Goal: Task Accomplishment & Management: Manage account settings

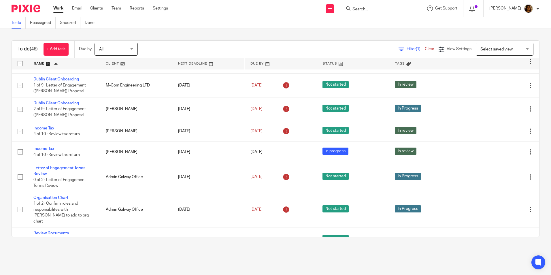
scroll to position [893, 0]
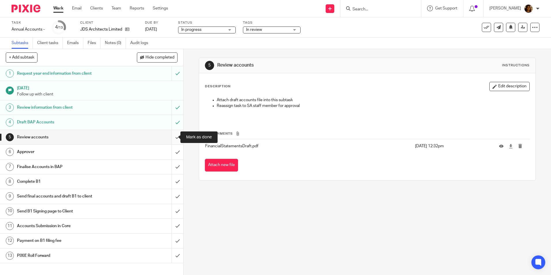
click at [171, 137] on input "submit" at bounding box center [91, 137] width 183 height 14
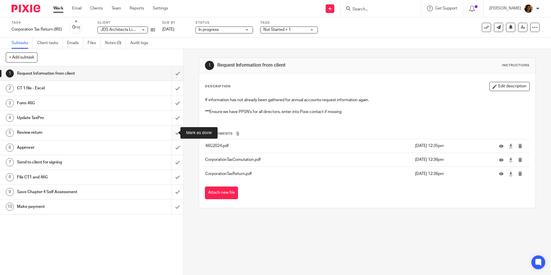
click at [169, 131] on input "submit" at bounding box center [91, 132] width 183 height 14
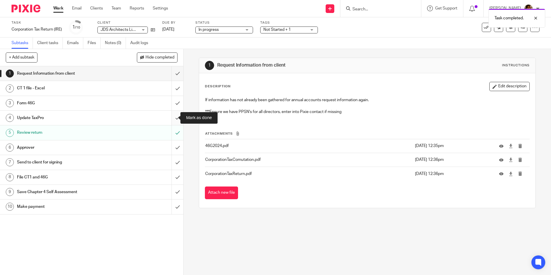
click at [171, 117] on input "submit" at bounding box center [91, 118] width 183 height 14
click at [172, 103] on input "submit" at bounding box center [91, 103] width 183 height 14
click at [170, 88] on input "submit" at bounding box center [91, 88] width 183 height 14
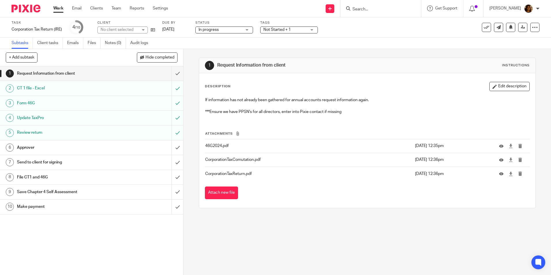
click at [171, 73] on input "submit" at bounding box center [91, 73] width 183 height 14
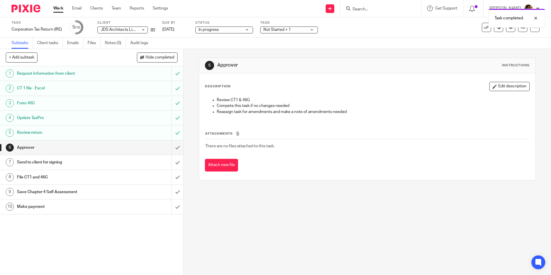
click at [313, 29] on div "Not Started + 1" at bounding box center [289, 29] width 58 height 7
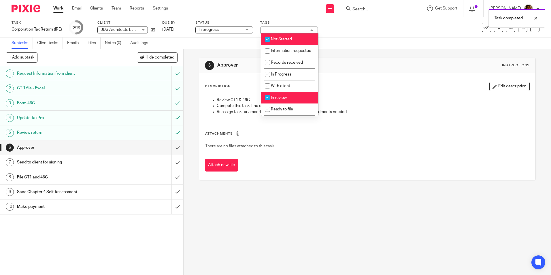
click at [275, 38] on span "Not Started" at bounding box center [281, 39] width 21 height 4
checkbox input "false"
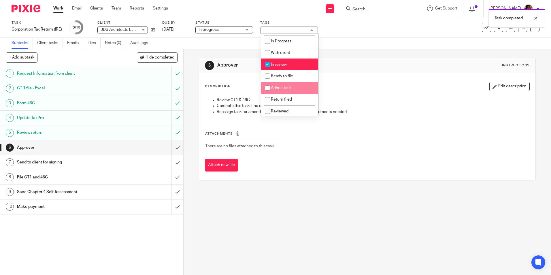
scroll to position [40, 0]
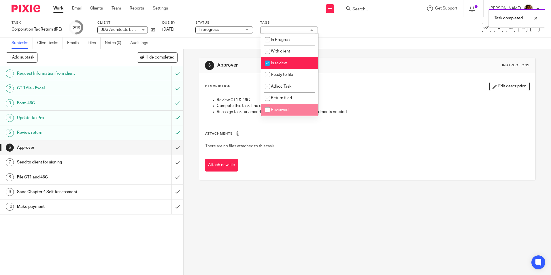
click at [282, 110] on span "Reviewed" at bounding box center [280, 110] width 18 height 4
checkbox input "true"
click at [275, 60] on li "In review" at bounding box center [289, 63] width 57 height 12
checkbox input "false"
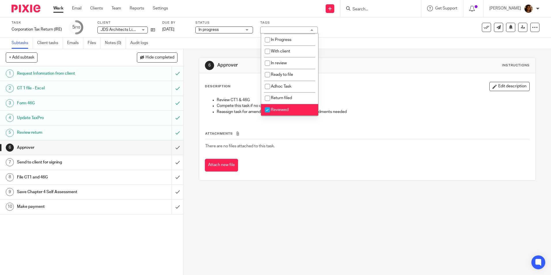
click at [314, 128] on div "Attachments There are no files attached to this task. Attach new file" at bounding box center [367, 145] width 324 height 52
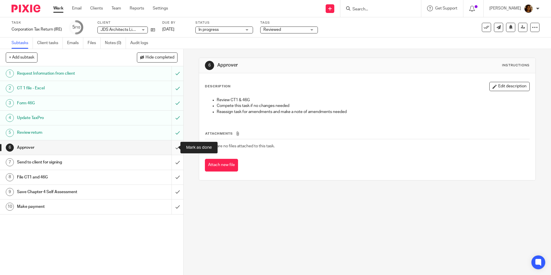
click at [168, 146] on input "submit" at bounding box center [91, 147] width 183 height 14
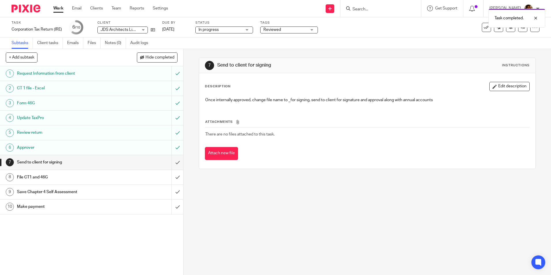
click at [142, 146] on div "Approver" at bounding box center [91, 147] width 149 height 9
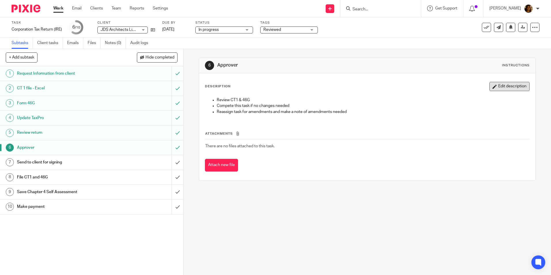
click at [507, 86] on button "Edit description" at bounding box center [509, 86] width 40 height 9
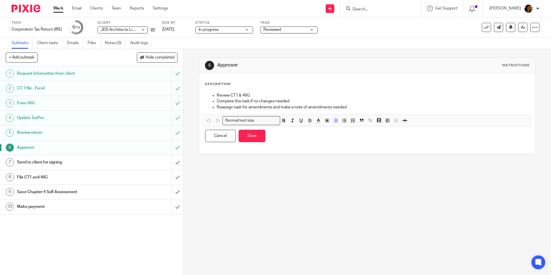
click at [362, 103] on p "Compete this task if no changes needed" at bounding box center [373, 101] width 312 height 6
click at [355, 109] on p "Reassign task for amendments and make a note of amendments needed" at bounding box center [373, 107] width 312 height 6
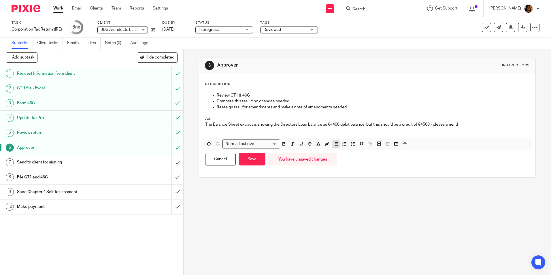
click at [334, 145] on icon "button" at bounding box center [335, 143] width 5 height 5
click at [479, 126] on p "The Balance Sheet extract is showing the Directors Loan balance as €4408 debit …" at bounding box center [373, 125] width 312 height 6
click at [430, 123] on p "The Balance Sheet extract is showing the Directors Loan balance as €4408 debit …" at bounding box center [373, 125] width 312 height 6
click at [468, 124] on p "The Balance Sheet extract is showing the Directors Loan balance as €4408 debit …" at bounding box center [373, 125] width 312 height 6
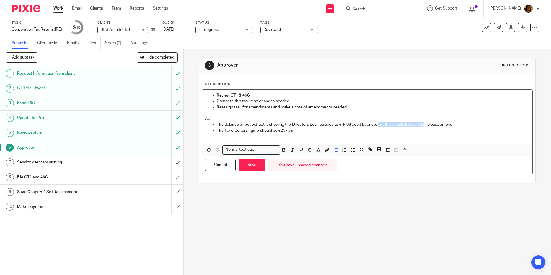
drag, startPoint x: 424, startPoint y: 124, endPoint x: 378, endPoint y: 125, distance: 46.1
click at [378, 125] on p "The Balance Sheet extract is showing the Directors Loan balance as €4408 debit …" at bounding box center [373, 125] width 312 height 6
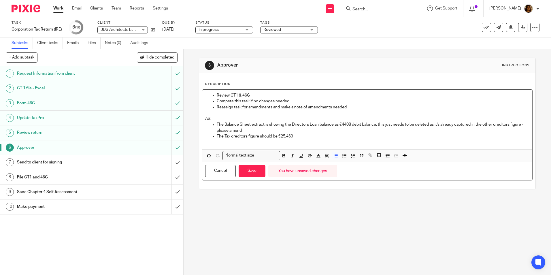
click at [299, 135] on p "The Tax creditors figure should be €25,469" at bounding box center [373, 136] width 312 height 6
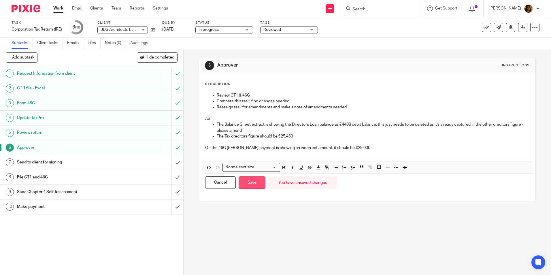
click at [248, 183] on button "Save" at bounding box center [251, 182] width 27 height 12
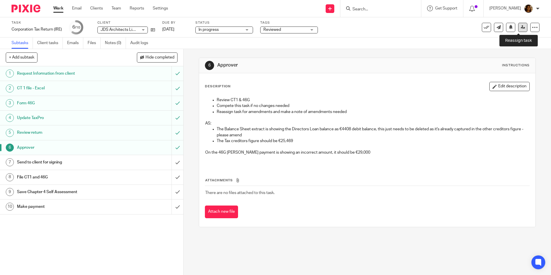
click at [520, 29] on icon at bounding box center [522, 27] width 4 height 4
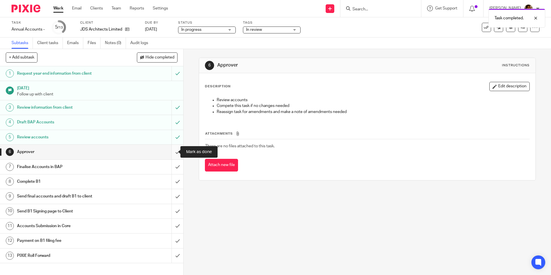
click at [171, 150] on input "submit" at bounding box center [91, 152] width 183 height 14
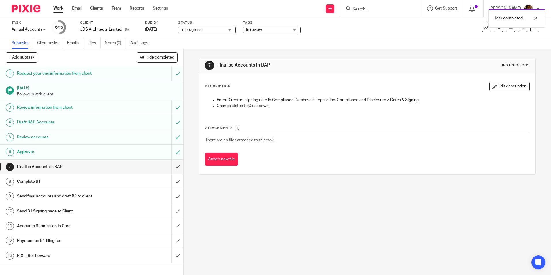
click at [145, 153] on div "Approver" at bounding box center [91, 151] width 149 height 9
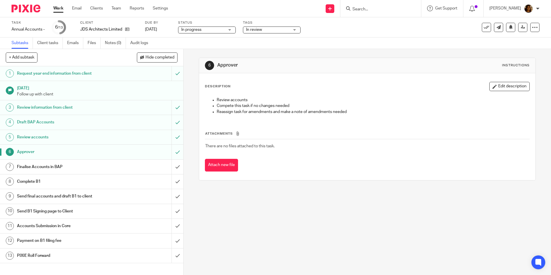
click at [290, 31] on div "In review" at bounding box center [272, 29] width 58 height 7
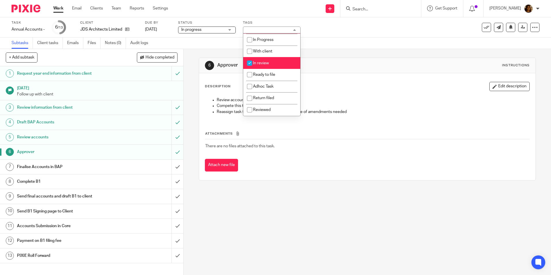
scroll to position [40, 0]
click at [259, 62] on span "In review" at bounding box center [261, 63] width 16 height 4
checkbox input "false"
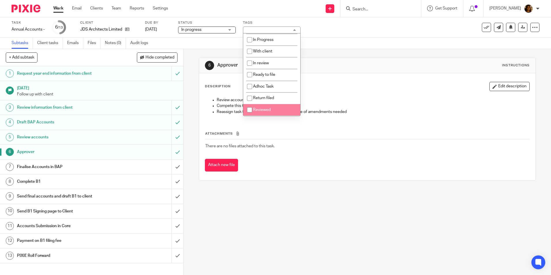
click at [264, 107] on li "Reviewed" at bounding box center [271, 110] width 57 height 12
checkbox input "true"
click at [419, 116] on div "Review accounts Compete this task if no changes needed Reassign task for amendm…" at bounding box center [366, 106] width 329 height 25
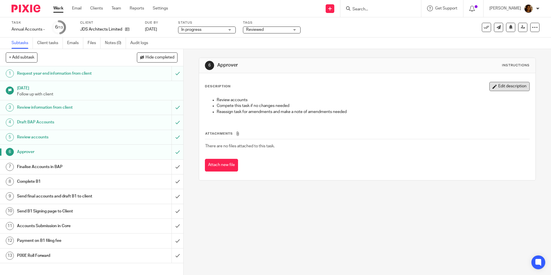
click at [504, 89] on button "Edit description" at bounding box center [509, 86] width 40 height 9
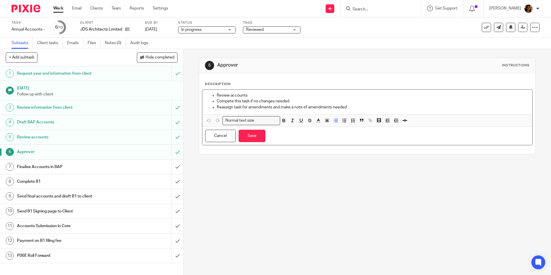
click at [361, 107] on p "Reassign task for amendments and make a note of amendments needed" at bounding box center [373, 107] width 312 height 6
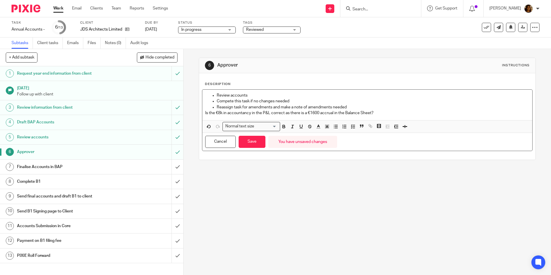
click at [361, 107] on p "Reassign task for amendments and make a note of amendments needed" at bounding box center [373, 107] width 312 height 6
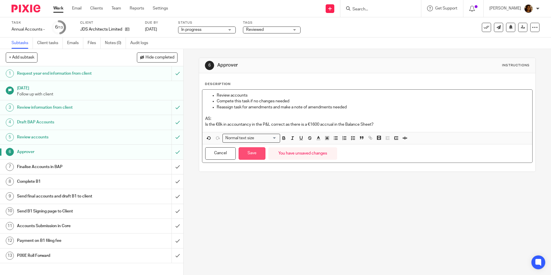
click at [252, 153] on button "Save" at bounding box center [251, 153] width 27 height 12
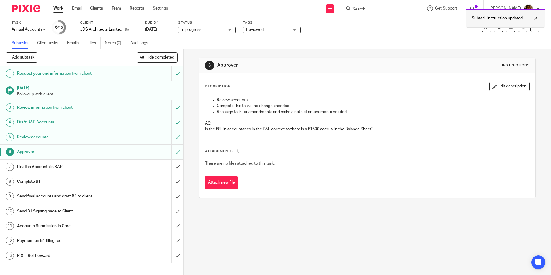
click at [535, 18] on div at bounding box center [531, 18] width 16 height 7
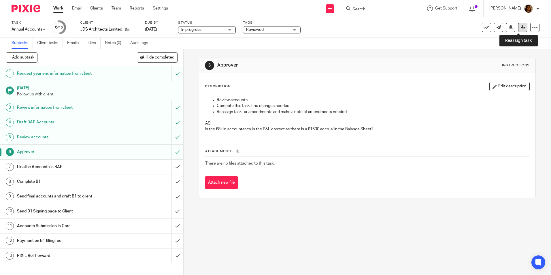
click at [520, 29] on icon at bounding box center [522, 27] width 4 height 4
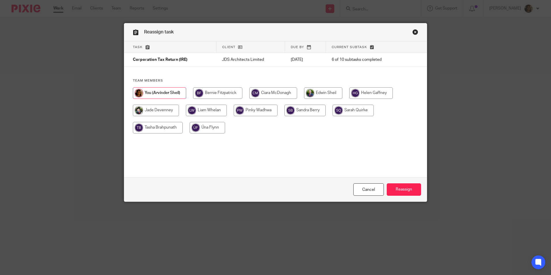
click at [206, 108] on input "radio" at bounding box center [206, 111] width 41 height 12
radio input "true"
click at [402, 185] on input "Reassign" at bounding box center [403, 189] width 34 height 12
click at [201, 111] on input "radio" at bounding box center [206, 111] width 41 height 12
radio input "true"
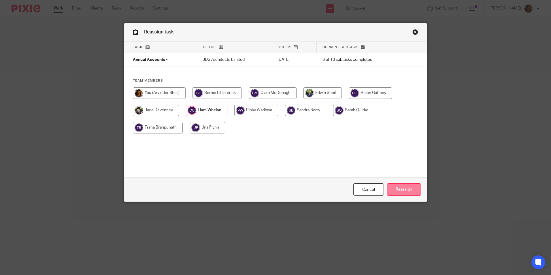
click at [399, 190] on input "Reassign" at bounding box center [403, 189] width 34 height 12
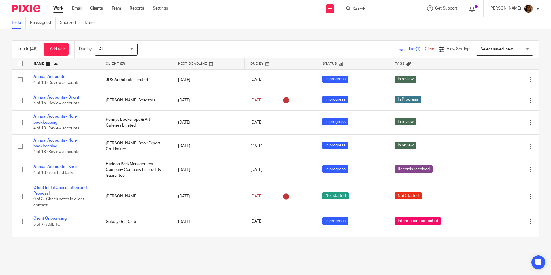
scroll to position [893, 0]
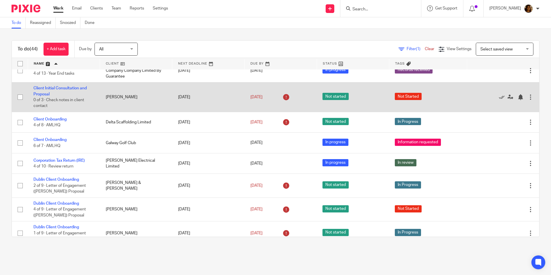
scroll to position [58, 0]
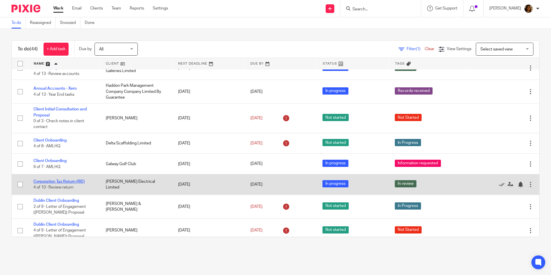
click at [81, 181] on link "Corporation Tax Return (IRE)" at bounding box center [58, 181] width 51 height 4
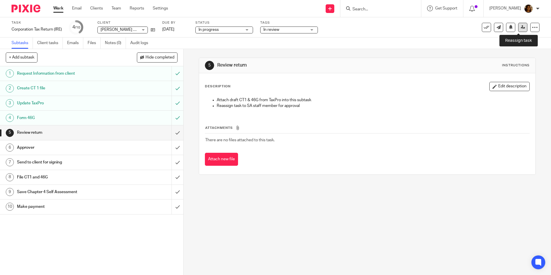
click at [518, 28] on link at bounding box center [522, 27] width 9 height 9
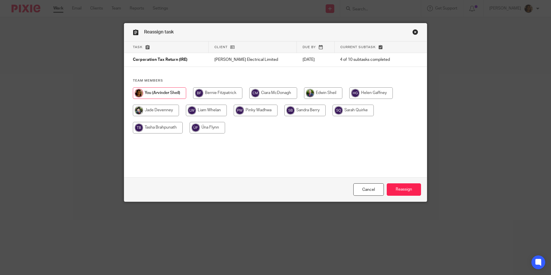
click at [160, 109] on input "radio" at bounding box center [156, 111] width 46 height 12
radio input "true"
click at [405, 187] on input "Reassign" at bounding box center [403, 189] width 34 height 12
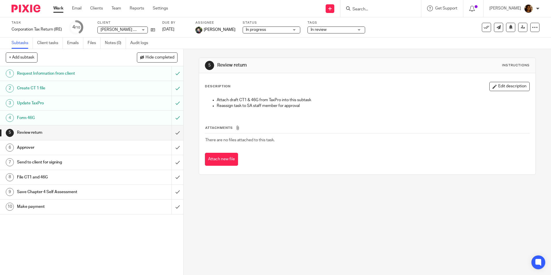
click at [58, 9] on link "Work" at bounding box center [58, 8] width 10 height 6
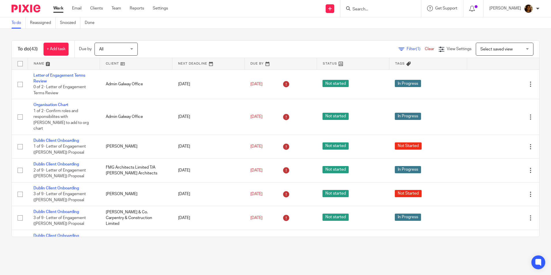
click at [35, 61] on link at bounding box center [64, 64] width 72 height 12
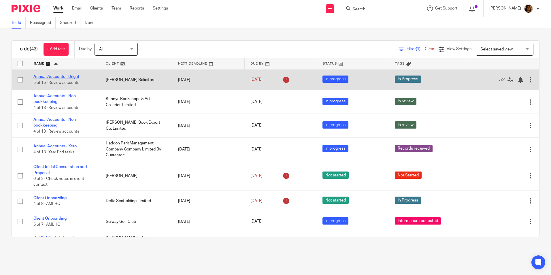
click at [73, 77] on link "Annual Accounts - Bright" at bounding box center [56, 77] width 46 height 4
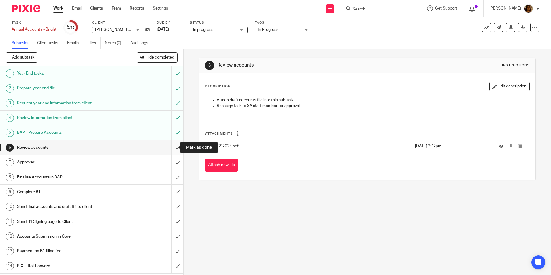
click at [173, 148] on input "submit" at bounding box center [91, 147] width 183 height 14
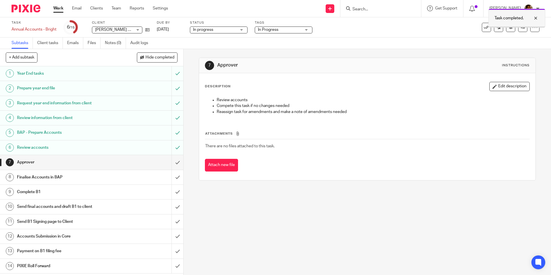
click at [535, 18] on div at bounding box center [531, 18] width 16 height 7
click at [520, 29] on icon at bounding box center [522, 27] width 4 height 4
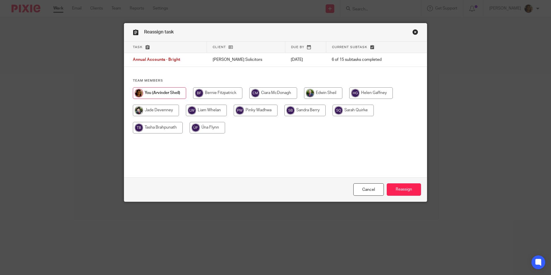
click at [306, 113] on input "radio" at bounding box center [304, 111] width 41 height 12
radio input "true"
click at [403, 190] on input "Reassign" at bounding box center [403, 189] width 34 height 12
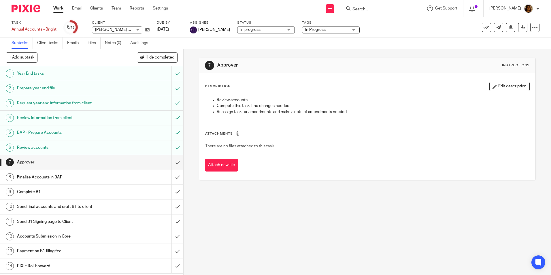
click at [54, 7] on link "Work" at bounding box center [58, 8] width 10 height 6
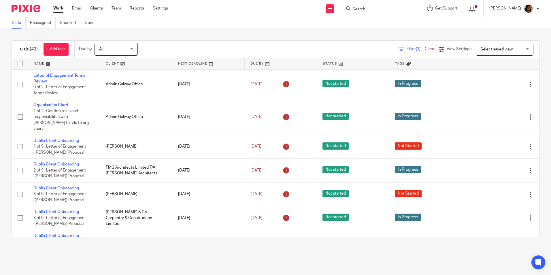
click at [374, 7] on input "Search" at bounding box center [378, 9] width 52 height 5
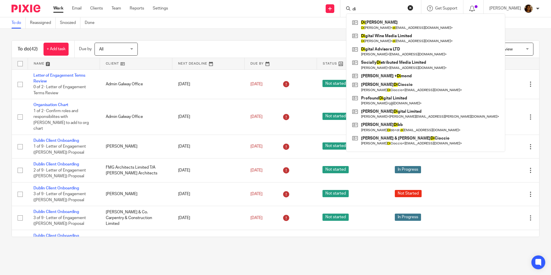
type input "d"
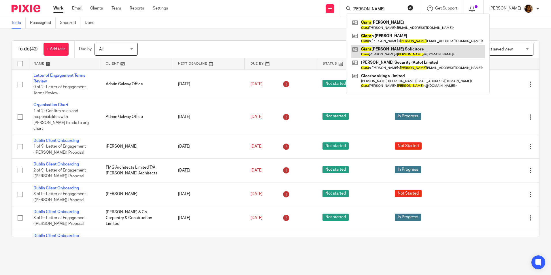
type input "[PERSON_NAME]"
click at [399, 55] on link at bounding box center [417, 51] width 134 height 13
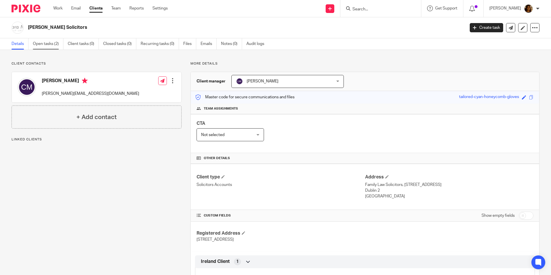
click at [43, 43] on link "Open tasks (2)" at bounding box center [48, 43] width 31 height 11
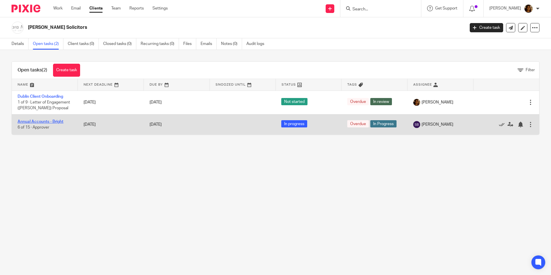
click at [57, 119] on link "Annual Accounts - Bright" at bounding box center [41, 121] width 46 height 4
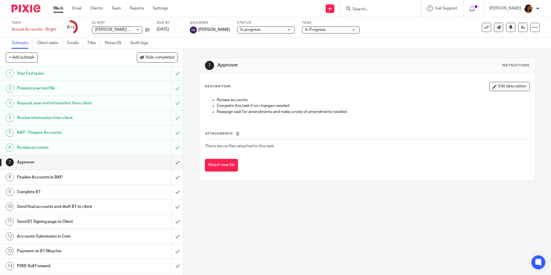
click at [325, 31] on span "In Progress" at bounding box center [326, 30] width 43 height 6
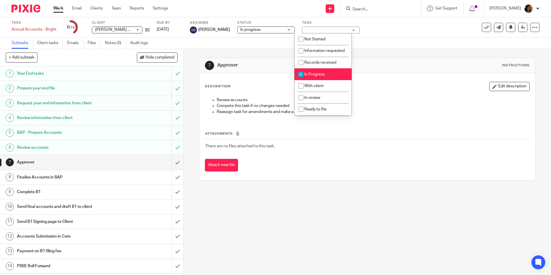
click at [330, 80] on li "In Progress" at bounding box center [322, 74] width 57 height 12
checkbox input "false"
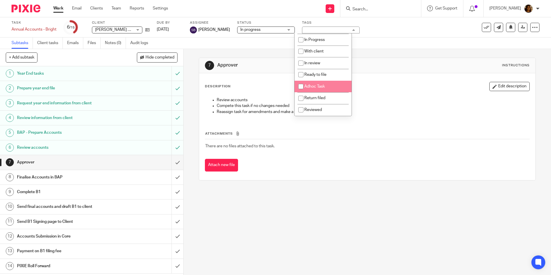
scroll to position [40, 0]
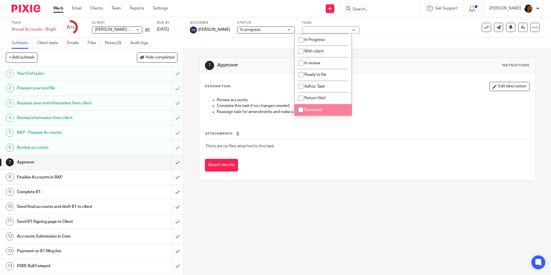
click at [309, 113] on li "Reviewed" at bounding box center [322, 110] width 57 height 12
checkbox input "true"
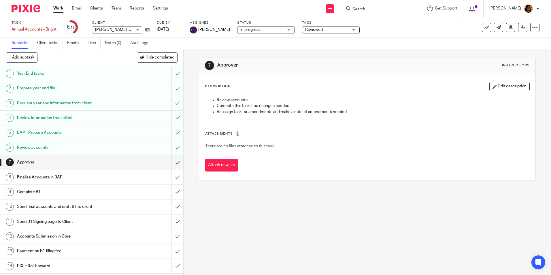
click at [383, 94] on div "Review accounts Compete this task if no changes needed Reassign task for amendm…" at bounding box center [366, 106] width 329 height 25
click at [57, 9] on link "Work" at bounding box center [58, 8] width 10 height 6
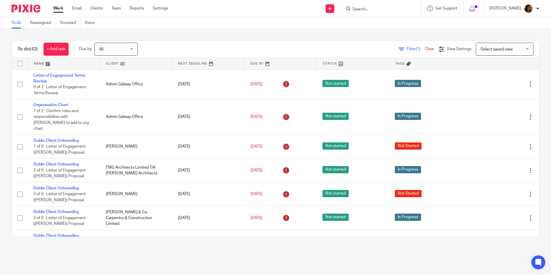
click at [39, 64] on link at bounding box center [64, 64] width 72 height 12
